Goal: Information Seeking & Learning: Learn about a topic

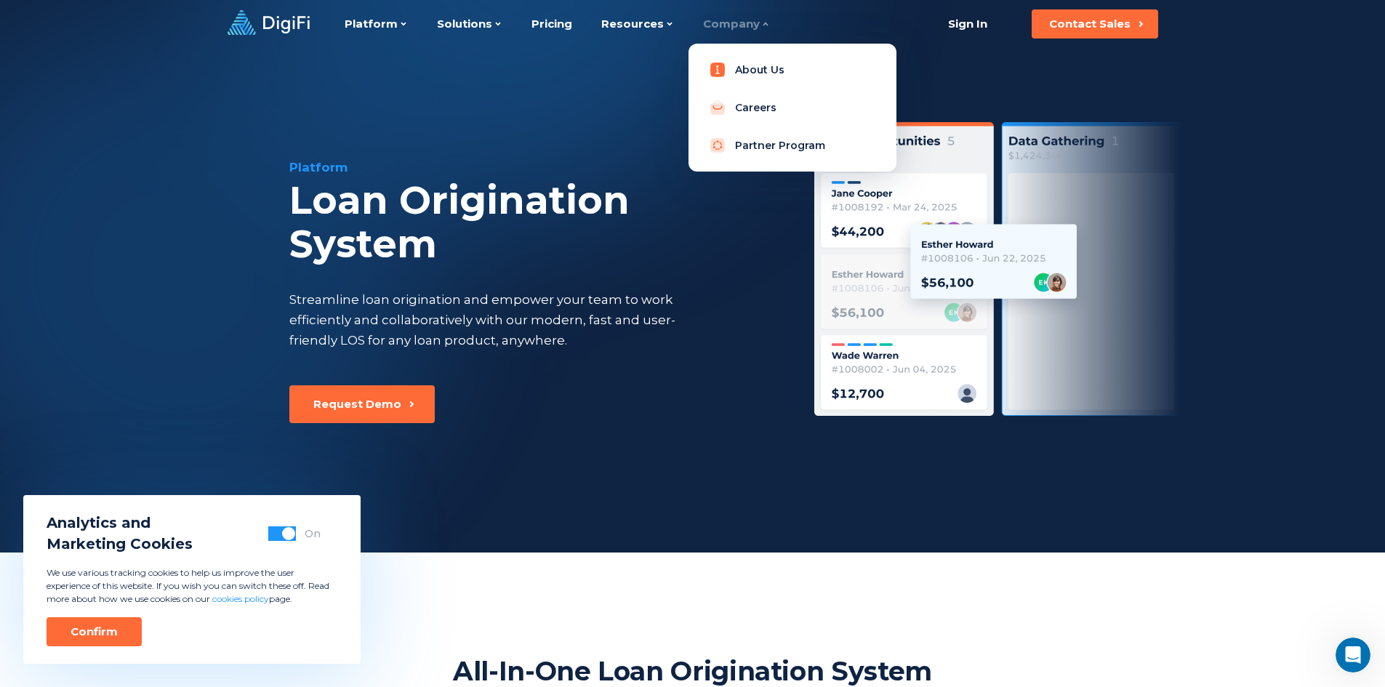
click at [734, 72] on link "About Us" at bounding box center [792, 69] width 185 height 29
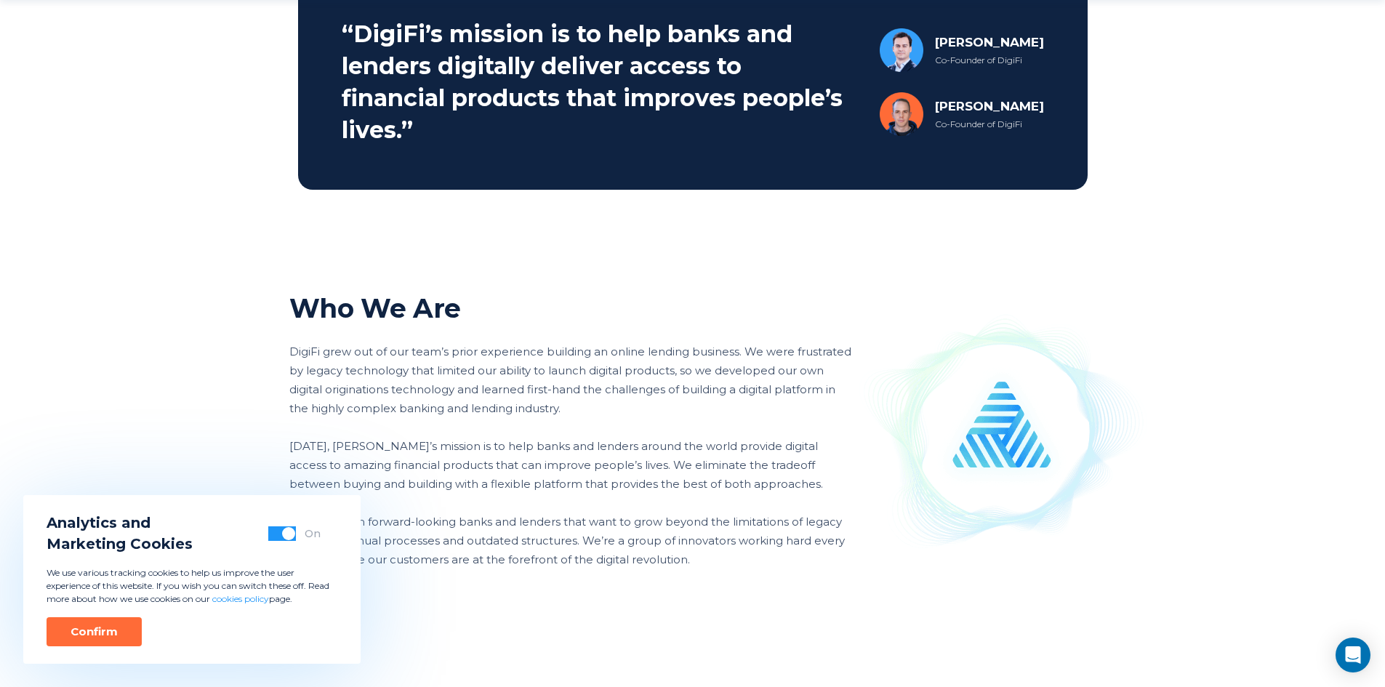
scroll to position [800, 0]
